Goal: Find specific page/section: Find specific page/section

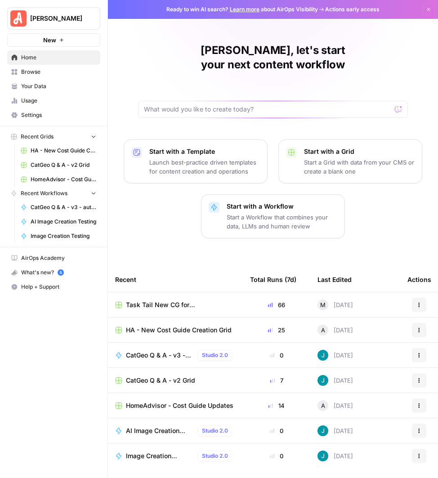
click at [191, 300] on span "Task Tail New CG for [PERSON_NAME] Grid" at bounding box center [181, 304] width 110 height 9
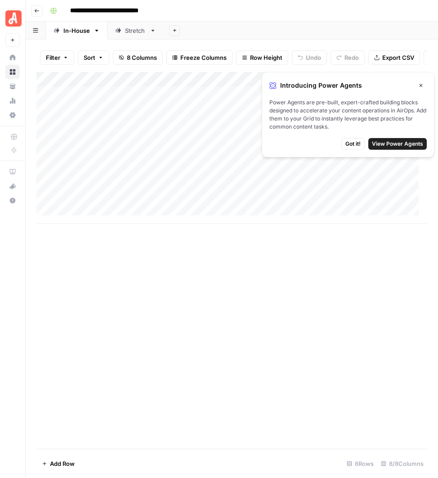
click at [420, 86] on icon "button" at bounding box center [420, 85] width 5 height 5
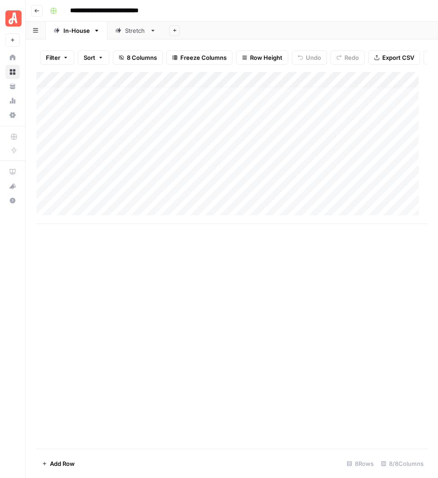
scroll to position [9, 0]
click at [135, 32] on div "Stretch" at bounding box center [135, 30] width 21 height 9
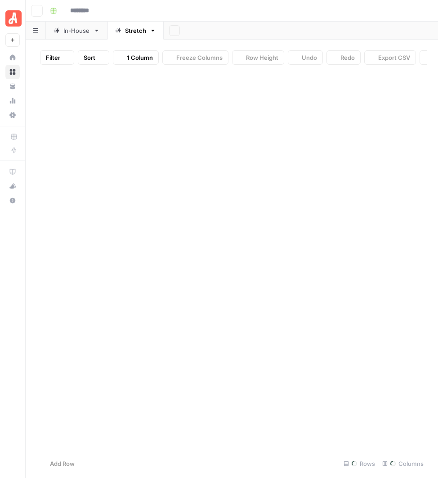
type input "**********"
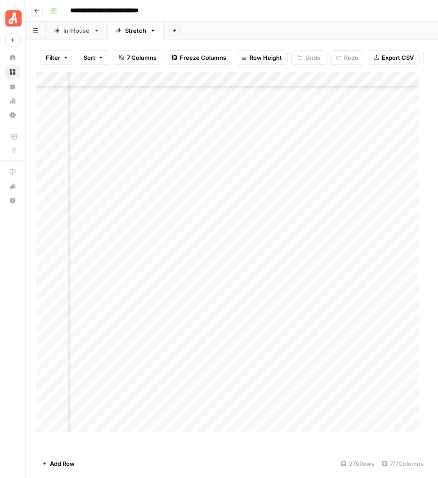
scroll to position [3796, 86]
